Goal: Transaction & Acquisition: Subscribe to service/newsletter

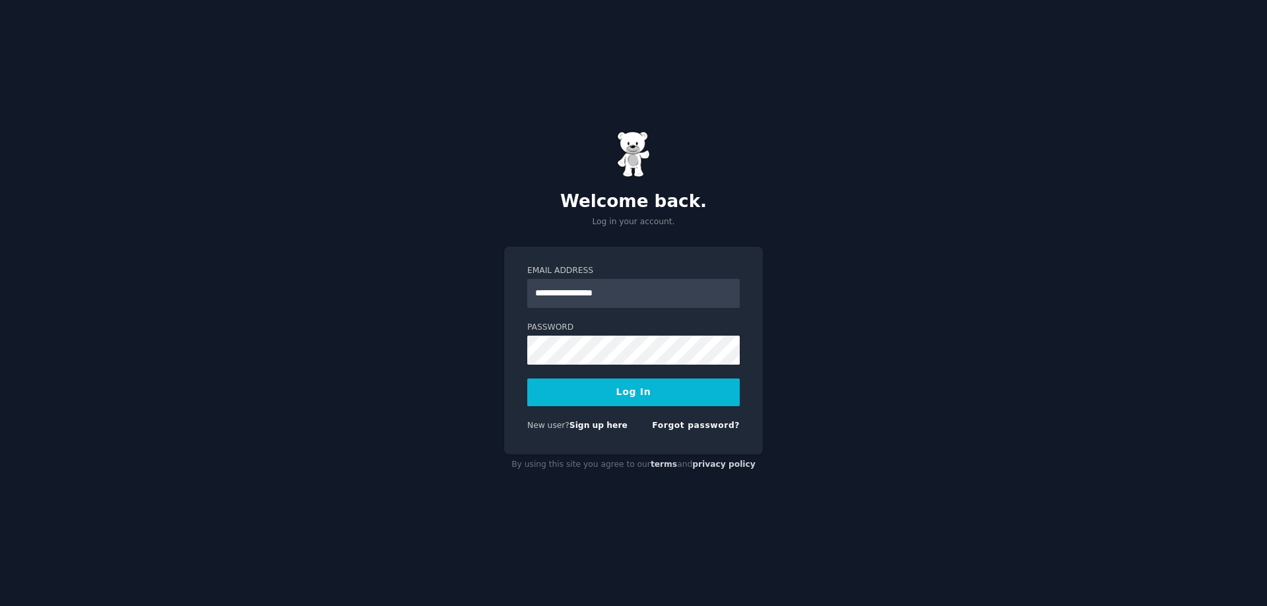
click at [527, 379] on button "Log In" at bounding box center [633, 393] width 212 height 28
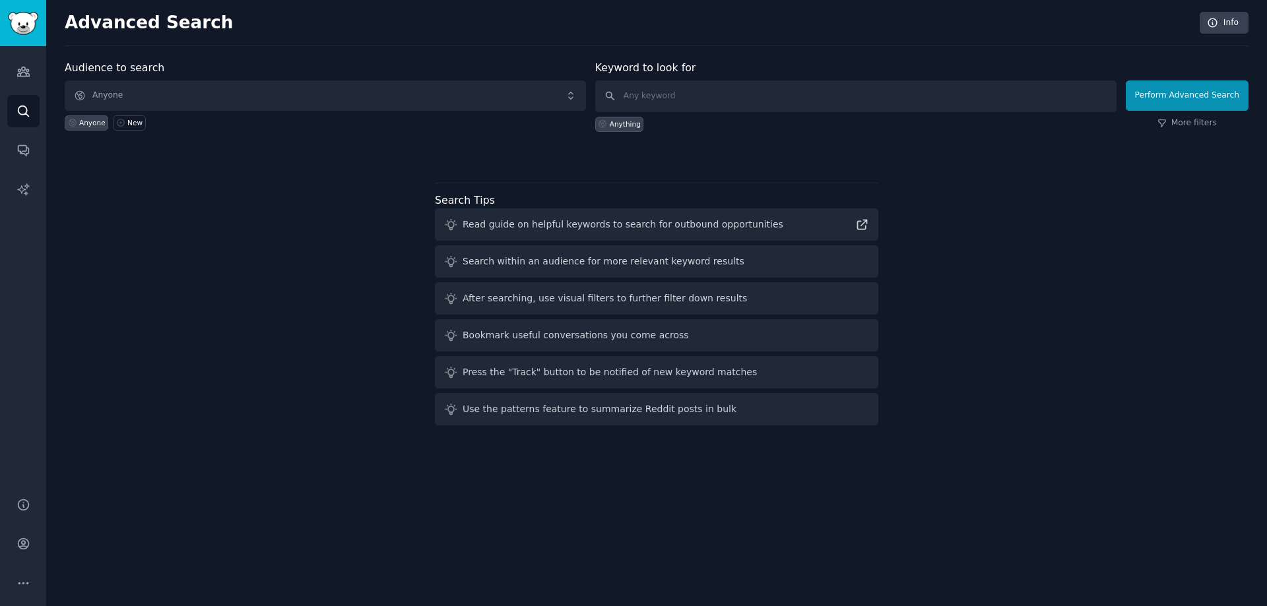
click at [81, 119] on div "Anyone" at bounding box center [92, 122] width 26 height 9
click at [628, 124] on div "Anything" at bounding box center [625, 123] width 31 height 9
click at [354, 153] on div at bounding box center [657, 154] width 1184 height 9
click at [24, 79] on link "Audiences" at bounding box center [23, 71] width 32 height 32
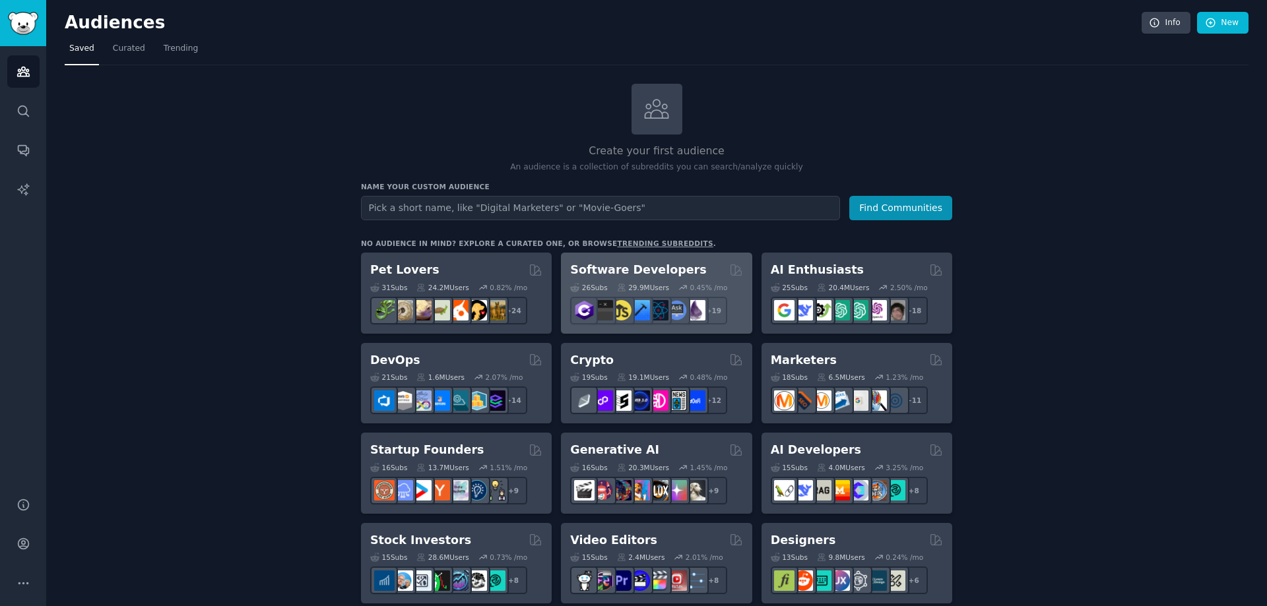
click at [622, 265] on h2 "Software Developers" at bounding box center [638, 270] width 136 height 16
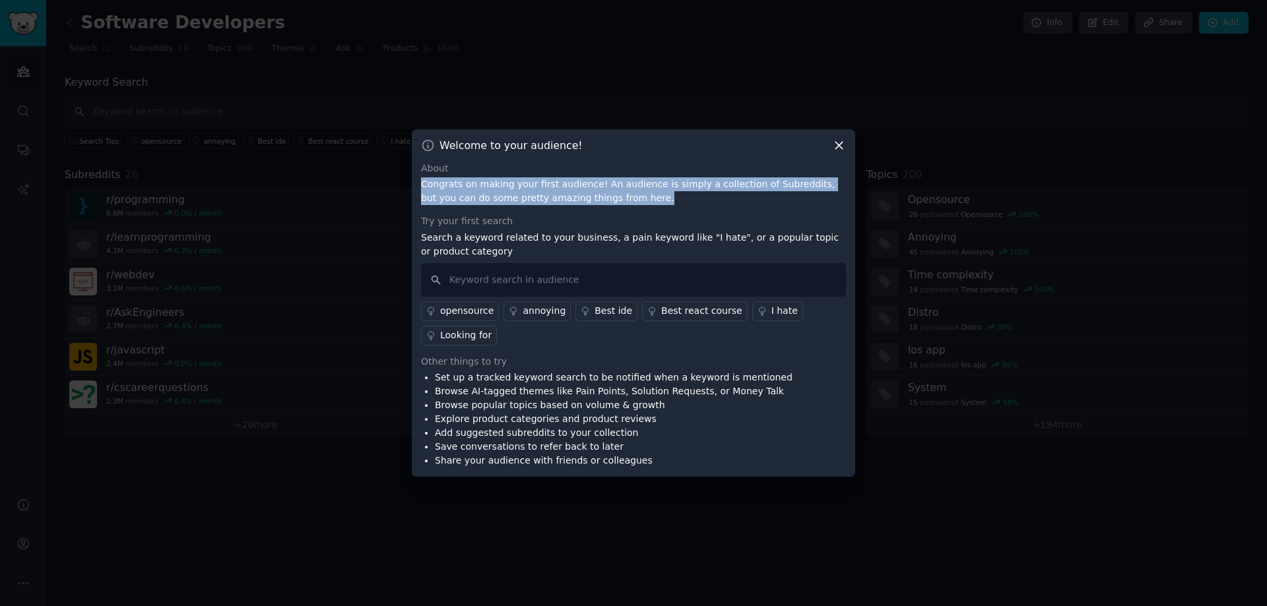
drag, startPoint x: 419, startPoint y: 184, endPoint x: 650, endPoint y: 198, distance: 231.4
click at [650, 198] on div "Welcome to your audience! About Congrats on making your first audience! An audi…" at bounding box center [633, 303] width 443 height 348
click at [672, 189] on p "Congrats on making your first audience! An audience is simply a collection of S…" at bounding box center [633, 192] width 425 height 28
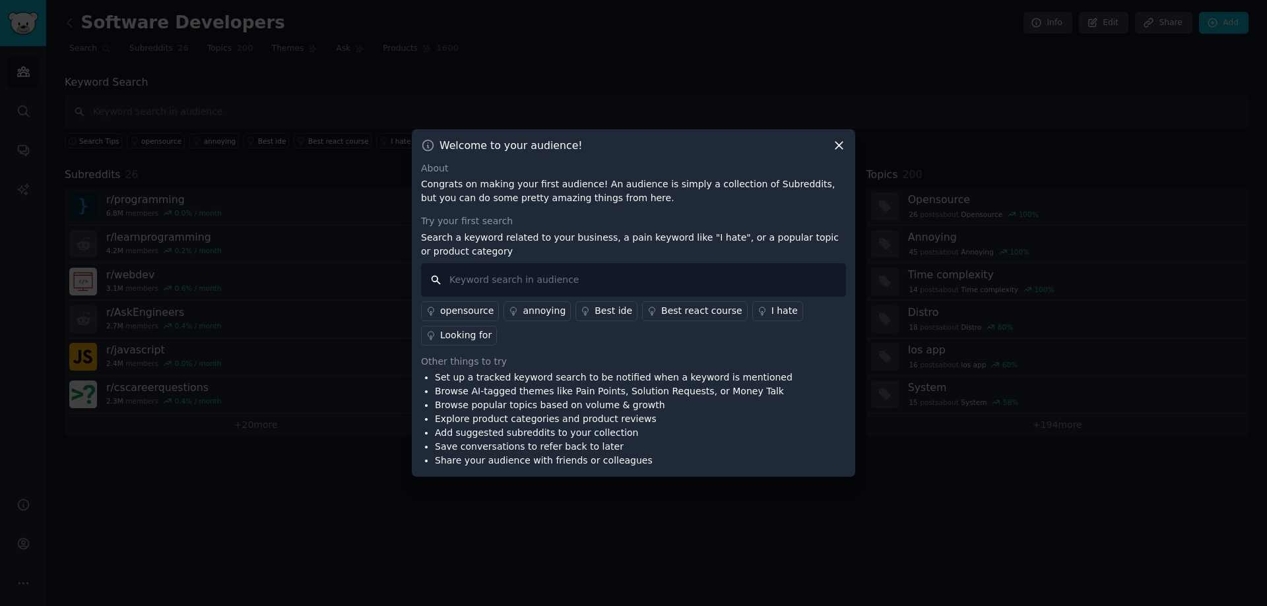
click at [529, 287] on input "text" at bounding box center [633, 280] width 425 height 34
click at [590, 309] on link "Best ide" at bounding box center [606, 312] width 62 height 20
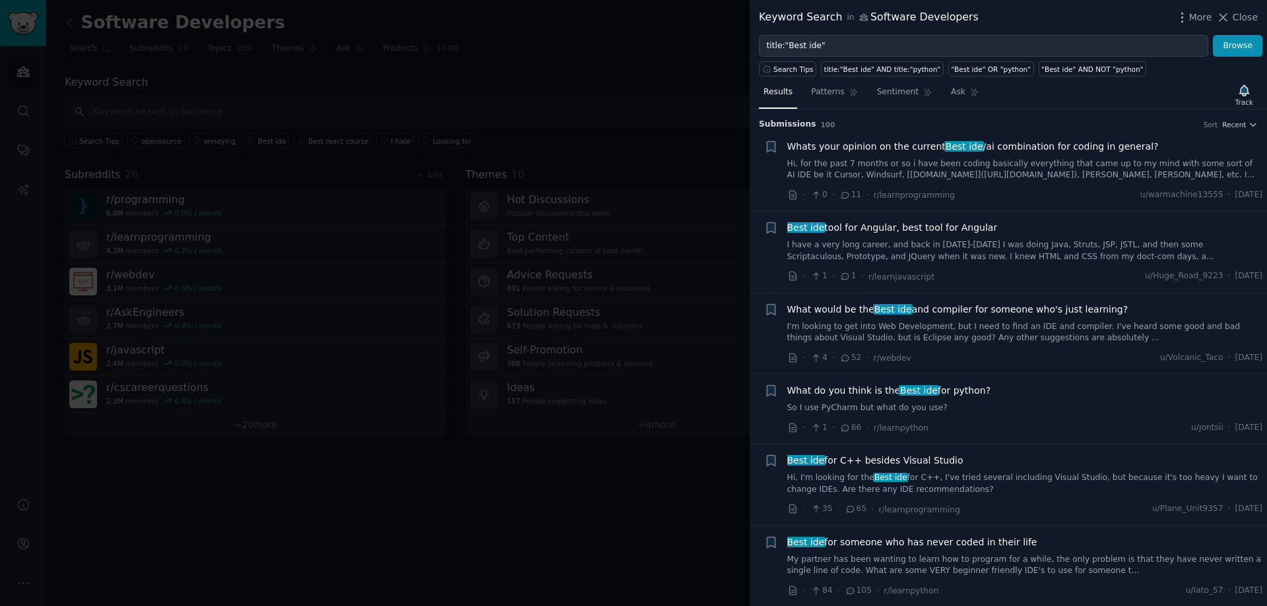
click at [715, 227] on div at bounding box center [633, 303] width 1267 height 606
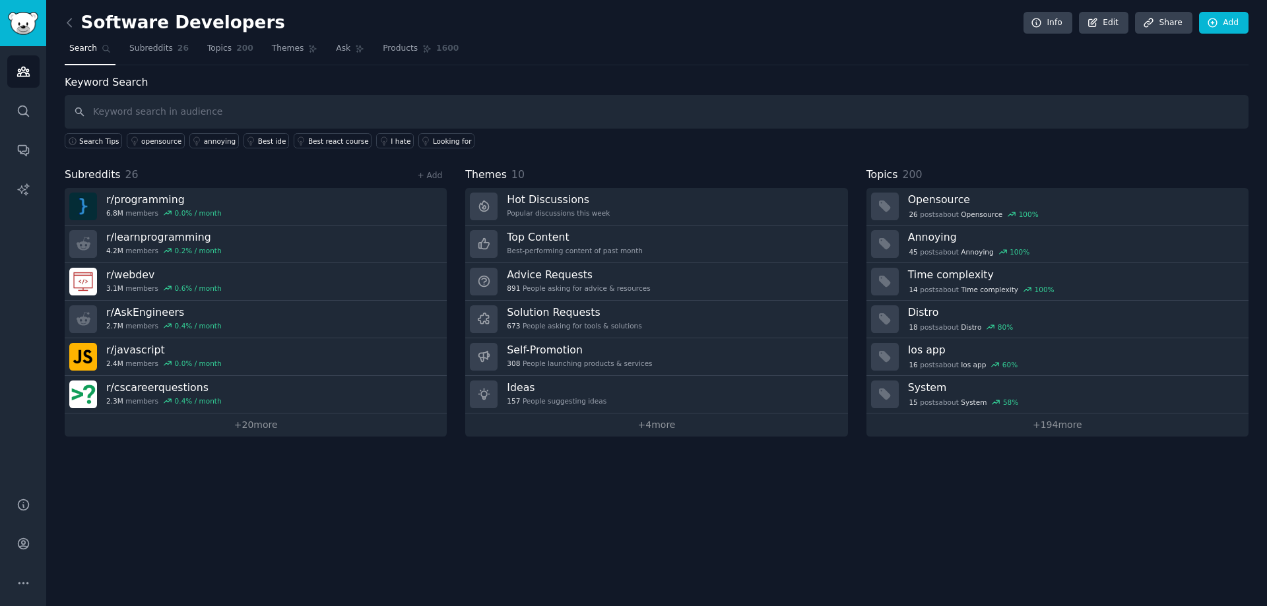
click at [63, 18] on div "Software Developers Info Edit Share Add Search Subreddits 26 Topics 200 Themes …" at bounding box center [656, 303] width 1221 height 606
click at [69, 18] on icon at bounding box center [70, 23] width 14 height 14
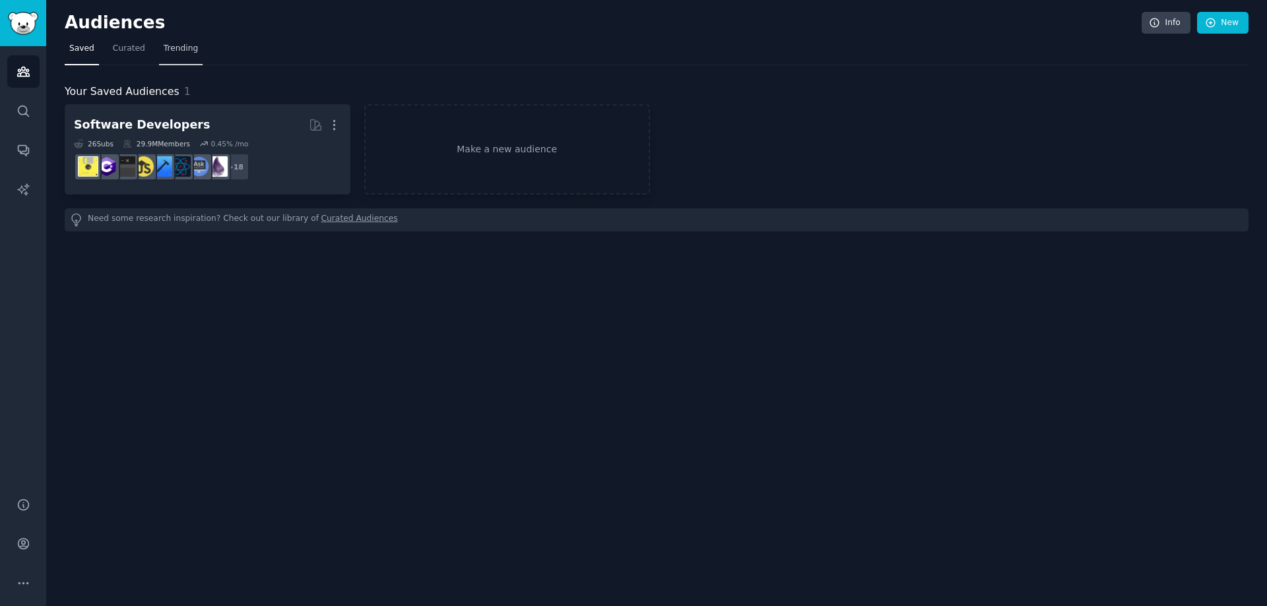
click at [167, 51] on span "Trending" at bounding box center [181, 49] width 34 height 12
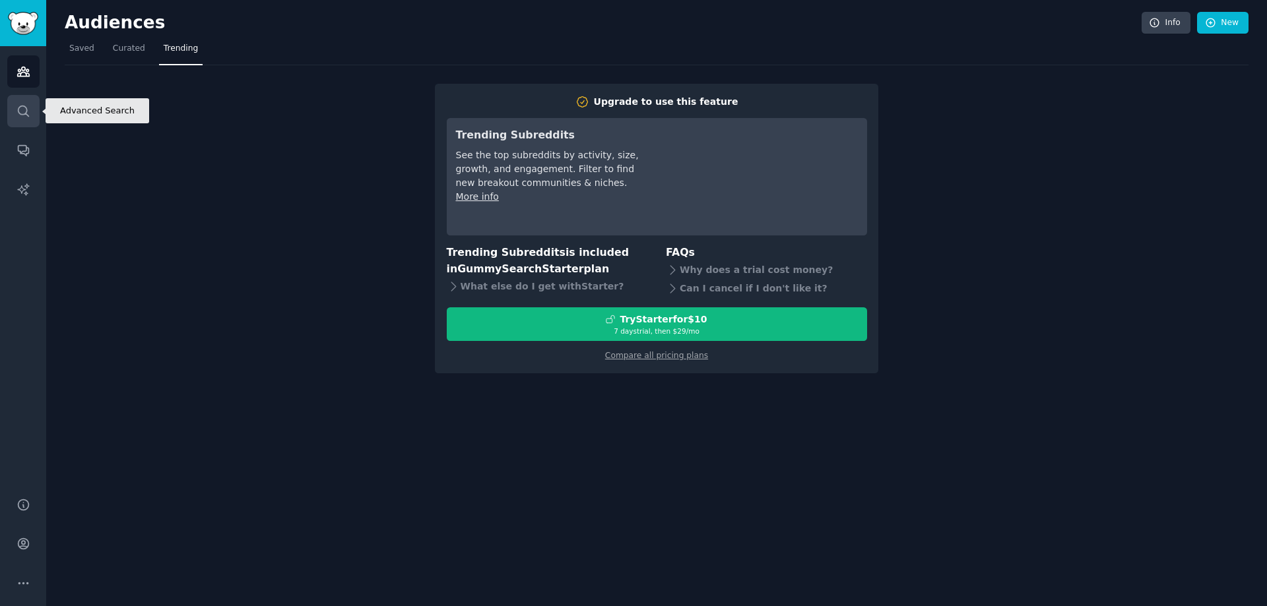
click at [25, 106] on icon "Sidebar" at bounding box center [23, 111] width 14 height 14
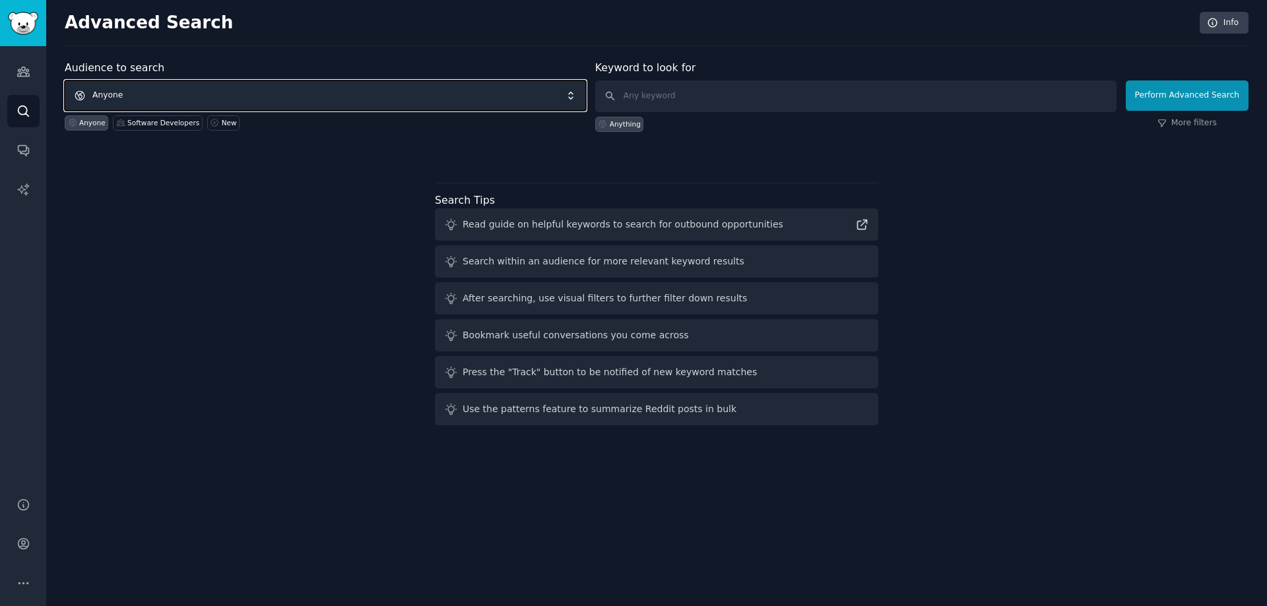
click at [329, 85] on span "Anyone" at bounding box center [325, 96] width 521 height 30
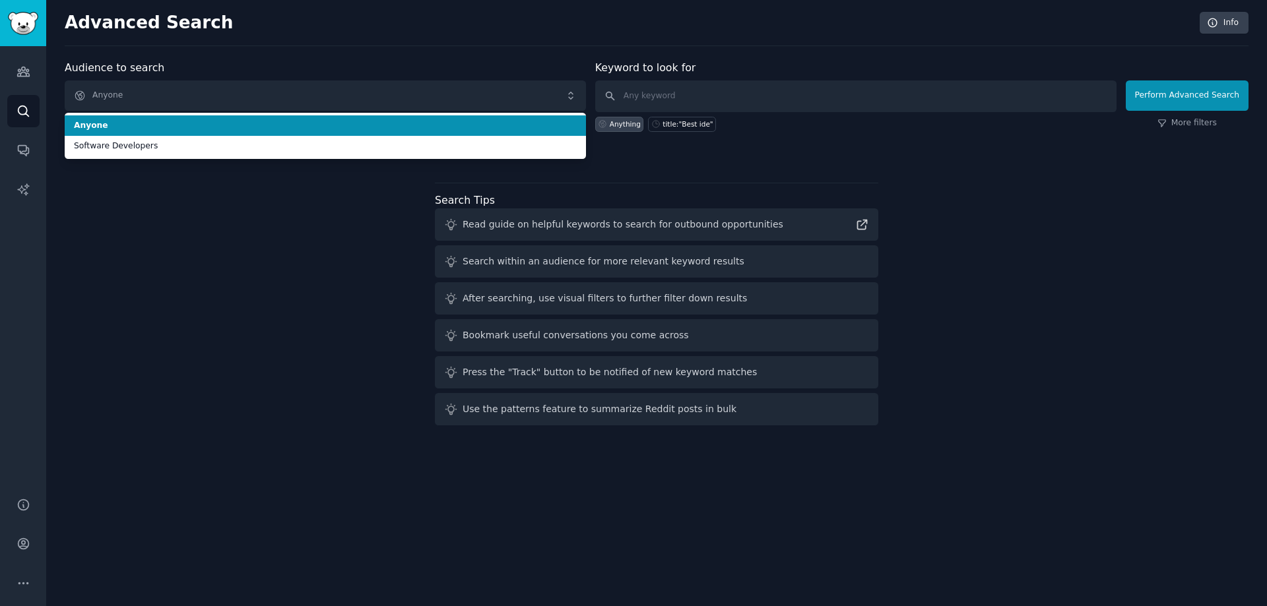
click at [298, 122] on span "Anyone" at bounding box center [325, 126] width 503 height 12
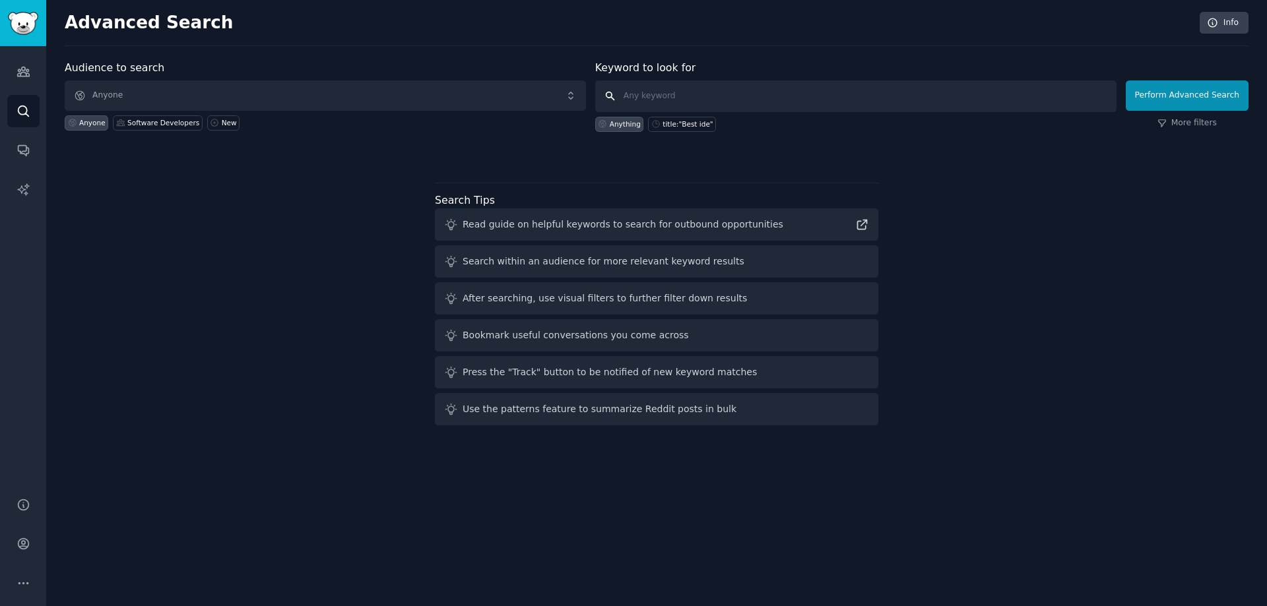
click at [717, 100] on input "text" at bounding box center [855, 97] width 521 height 32
paste input "I wish there was an app for"
type input "I wish there was an app for"
click at [1186, 95] on button "Perform Advanced Search" at bounding box center [1187, 96] width 123 height 30
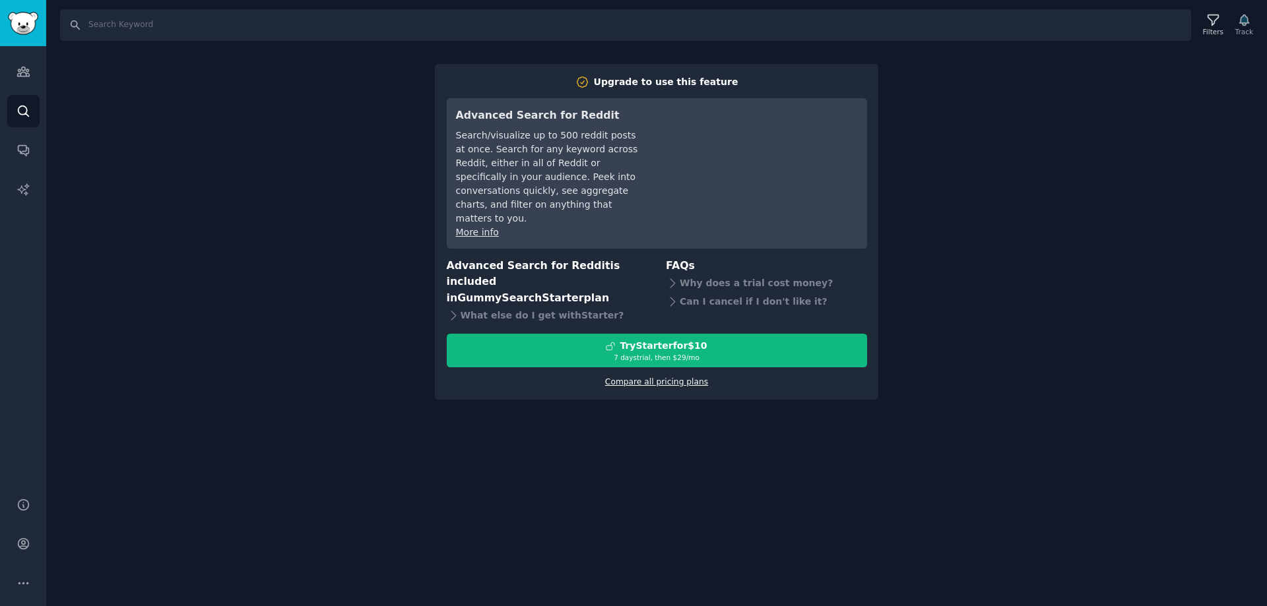
click at [681, 387] on link "Compare all pricing plans" at bounding box center [656, 381] width 103 height 9
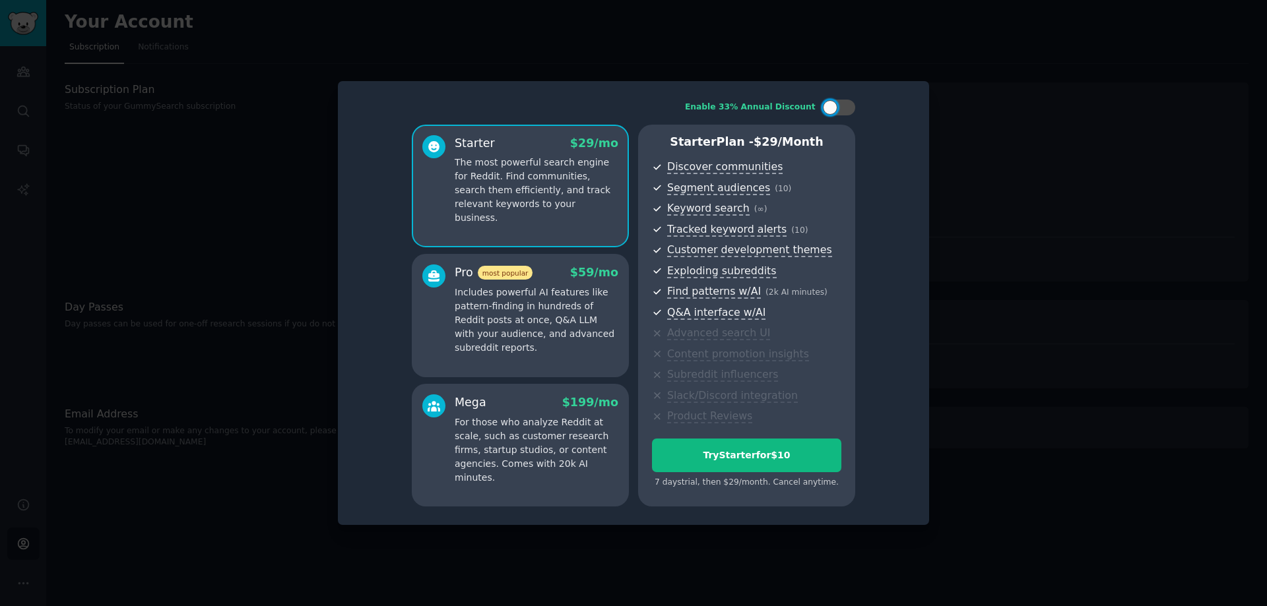
click at [531, 336] on p "Includes powerful AI features like pattern-finding in hundreds of Reddit posts …" at bounding box center [537, 320] width 164 height 69
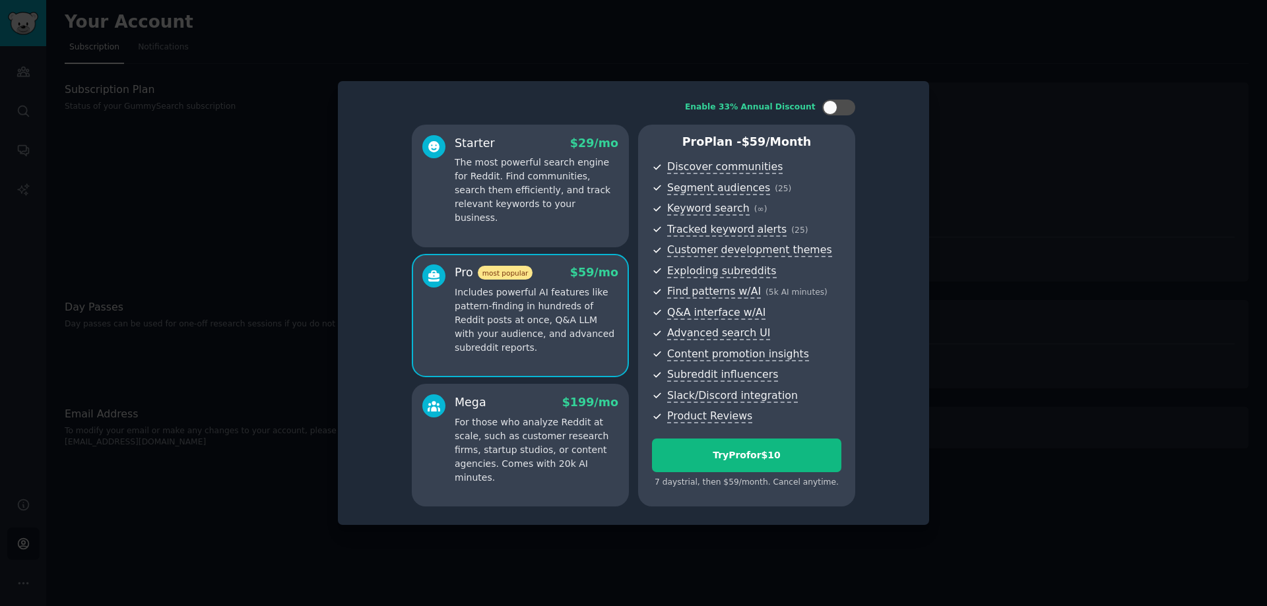
click at [537, 192] on p "The most powerful search engine for Reddit. Find communities, search them effic…" at bounding box center [537, 190] width 164 height 69
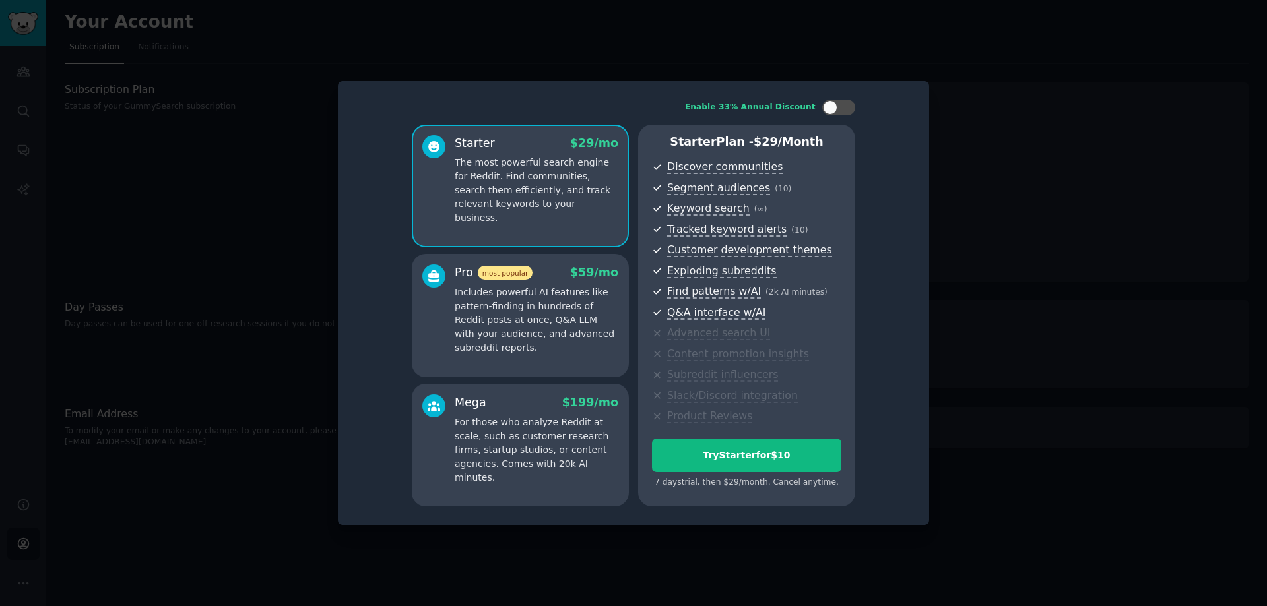
click at [545, 316] on p "Includes powerful AI features like pattern-finding in hundreds of Reddit posts …" at bounding box center [537, 320] width 164 height 69
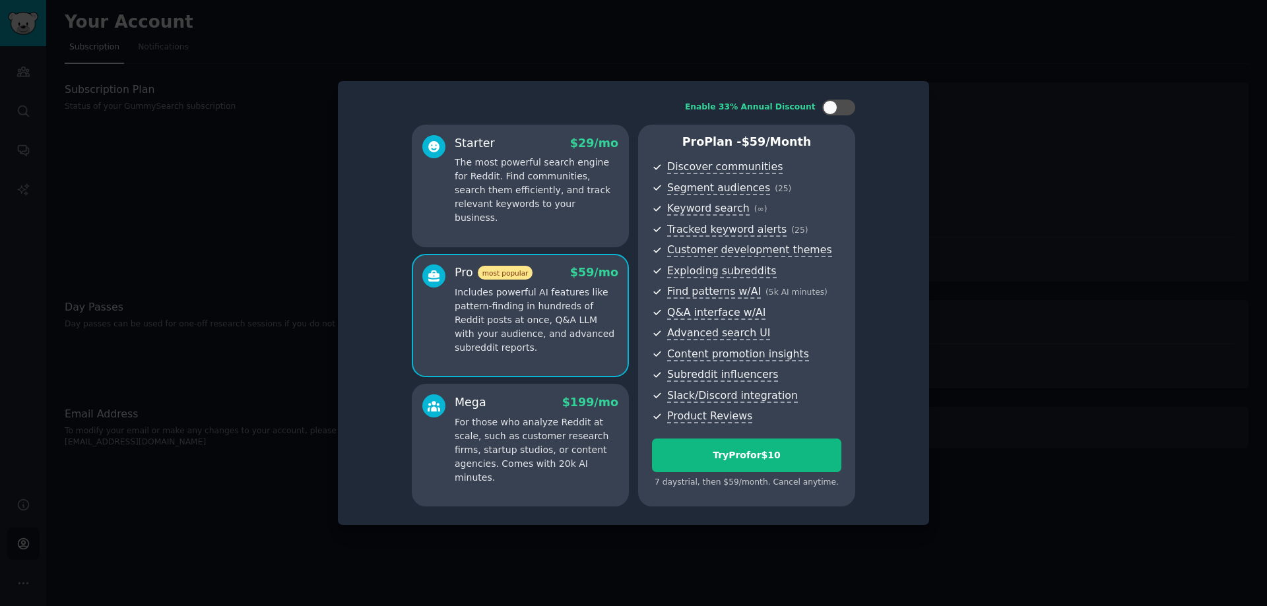
drag, startPoint x: 531, startPoint y: 399, endPoint x: 531, endPoint y: 389, distance: 9.9
click at [532, 398] on div "Mega $ 199 /mo" at bounding box center [537, 403] width 164 height 16
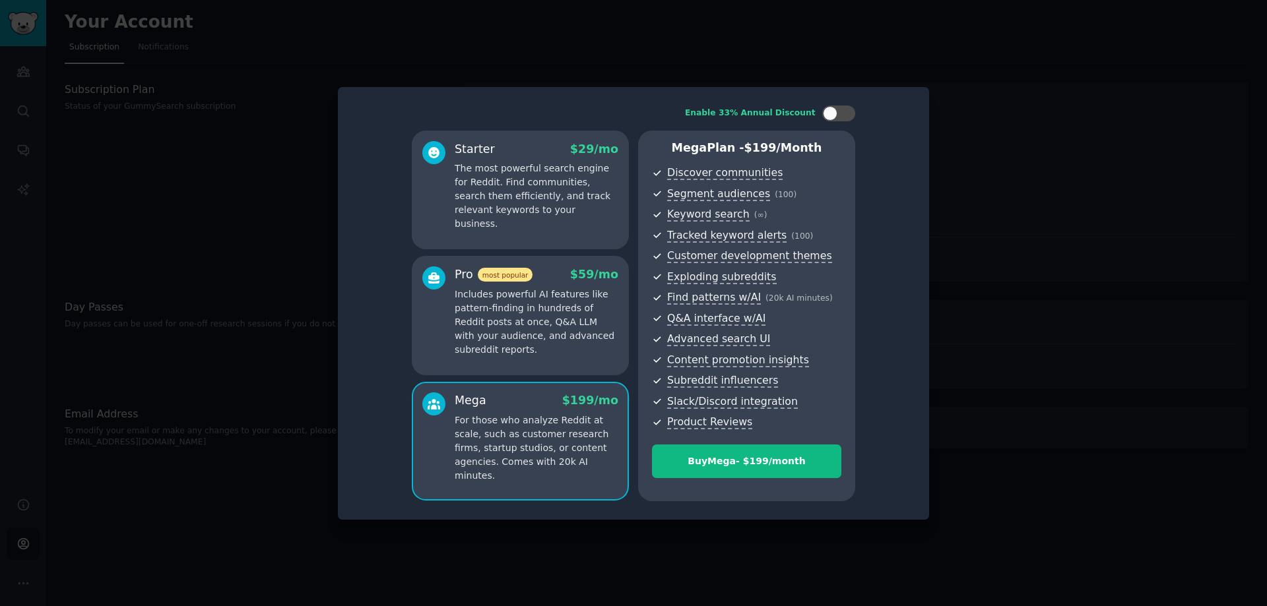
click at [531, 169] on p "The most powerful search engine for Reddit. Find communities, search them effic…" at bounding box center [537, 196] width 164 height 69
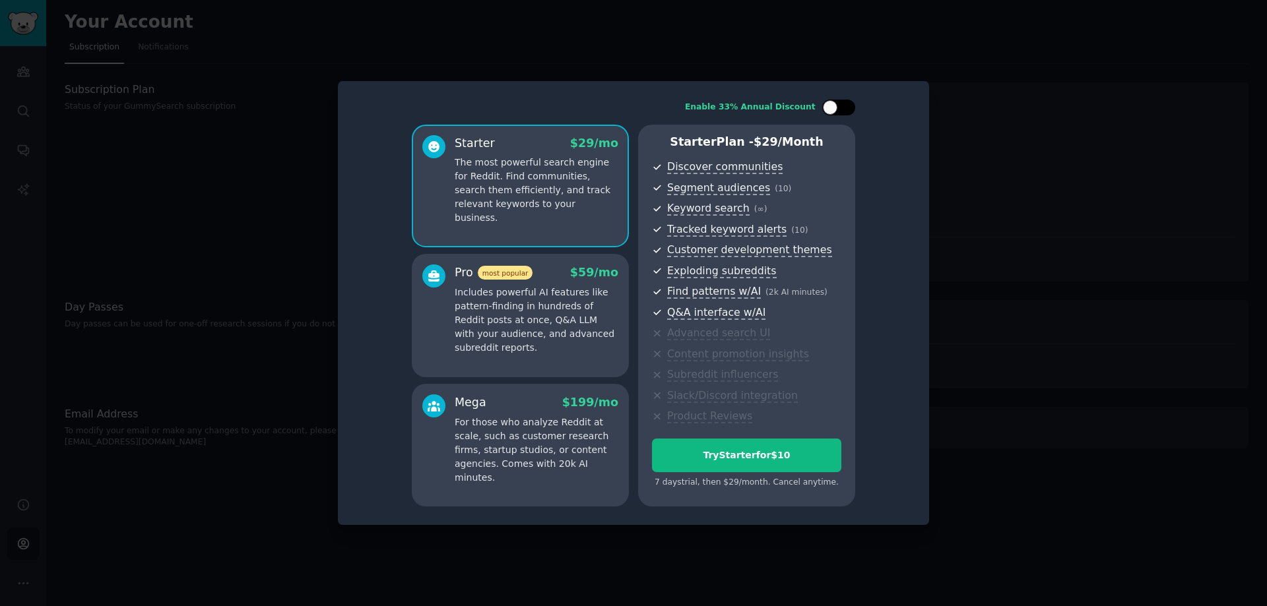
click at [829, 107] on div at bounding box center [830, 107] width 15 height 15
checkbox input "true"
click at [486, 134] on div "Starter $ 29 $ 19 /mo The most powerful search engine for Reddit. Find communit…" at bounding box center [520, 186] width 217 height 123
click at [1157, 166] on div at bounding box center [633, 303] width 1267 height 606
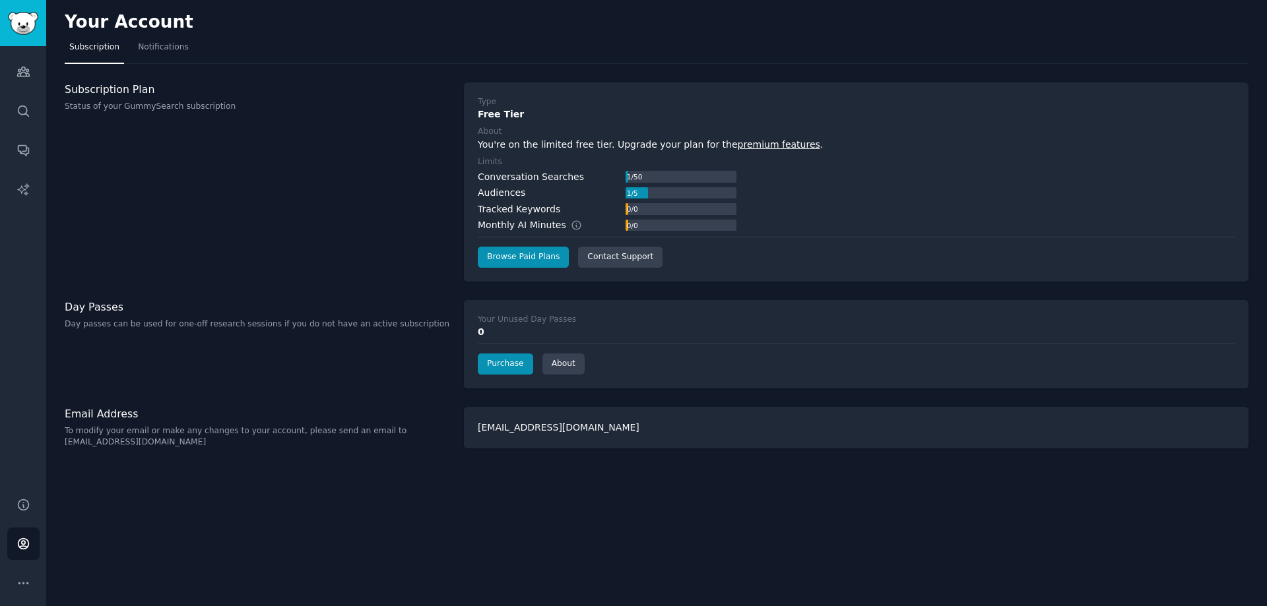
click at [492, 113] on div "Free Tier" at bounding box center [856, 115] width 757 height 14
click at [493, 145] on div "You're on the limited free tier. Upgrade your plan for the premium features ." at bounding box center [856, 145] width 757 height 14
click at [239, 119] on div "Subscription Plan Status of your GummySearch subscription" at bounding box center [257, 181] width 385 height 199
